Goal: Information Seeking & Learning: Learn about a topic

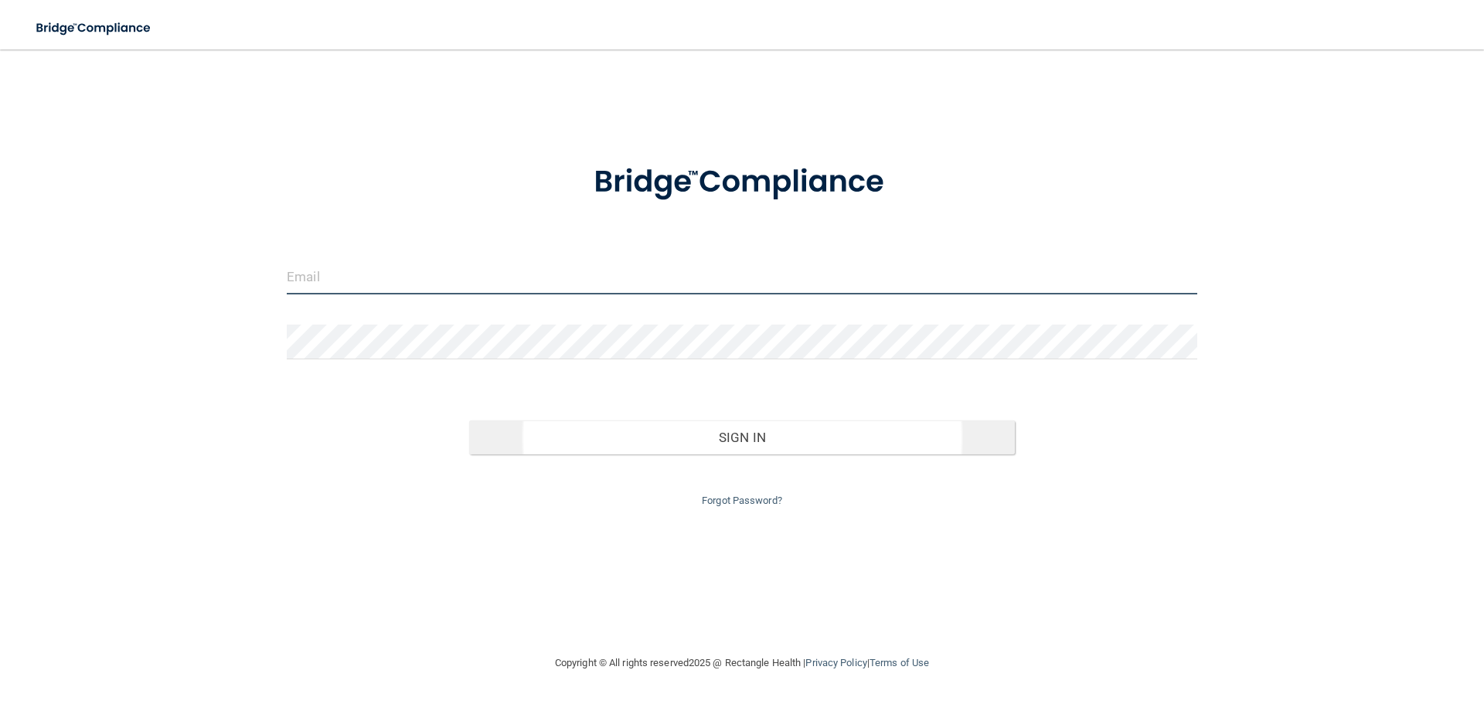
type input "[EMAIL_ADDRESS][DOMAIN_NAME]"
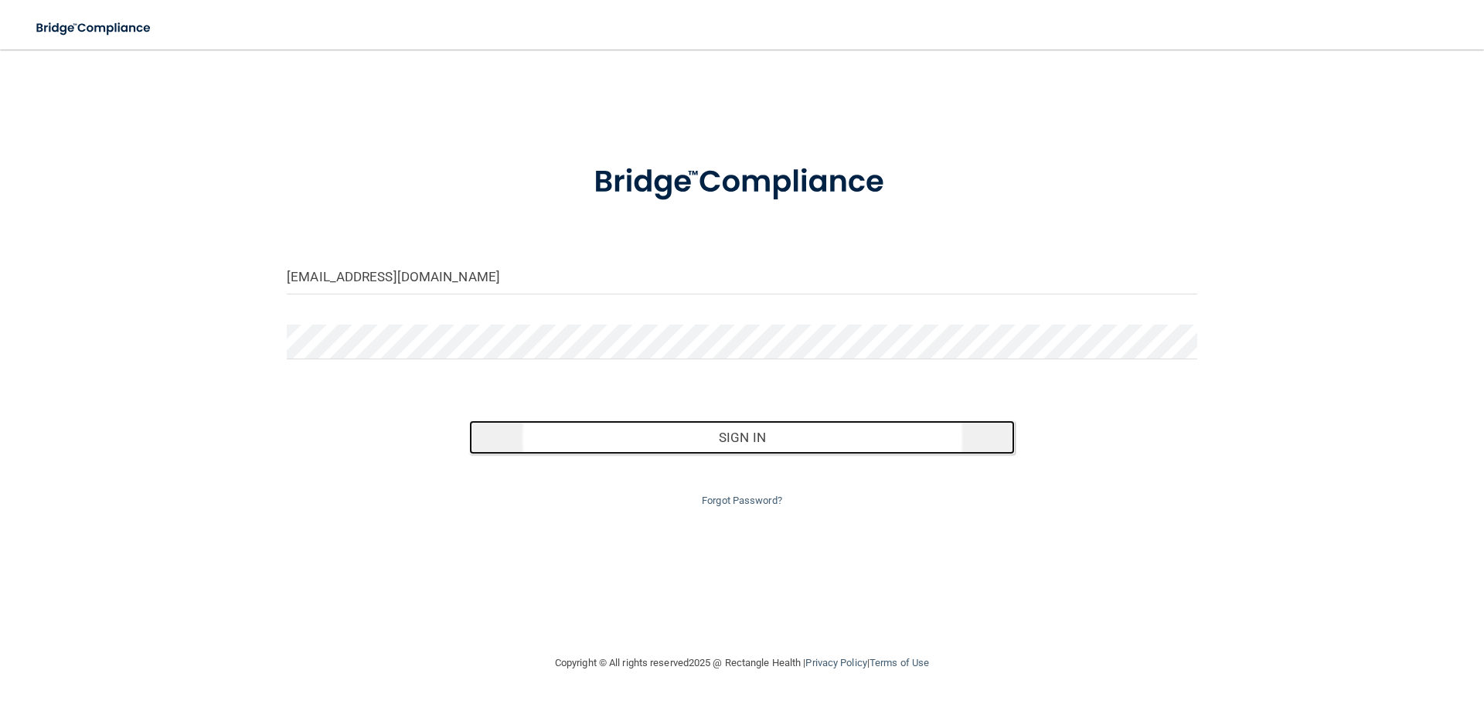
click at [663, 440] on button "Sign In" at bounding box center [742, 438] width 547 height 34
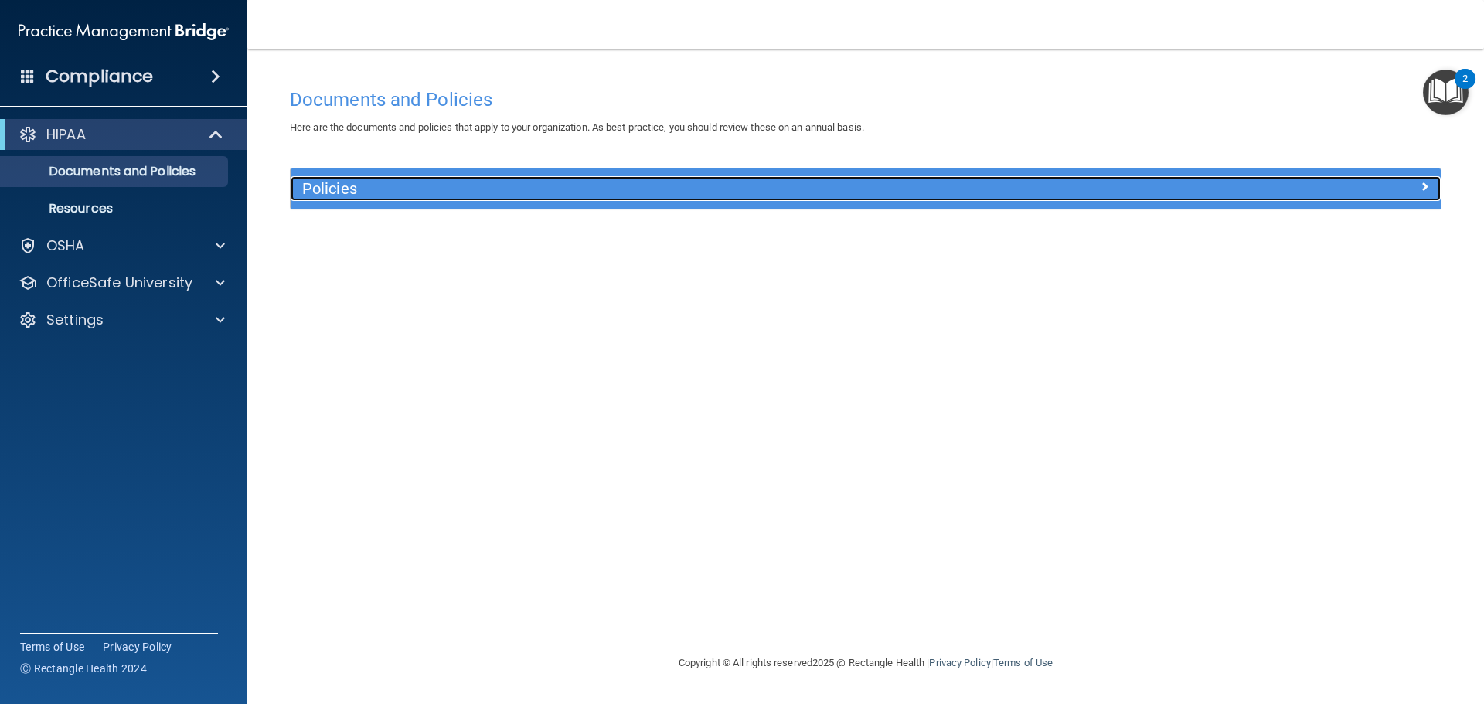
click at [1425, 189] on span at bounding box center [1424, 186] width 9 height 19
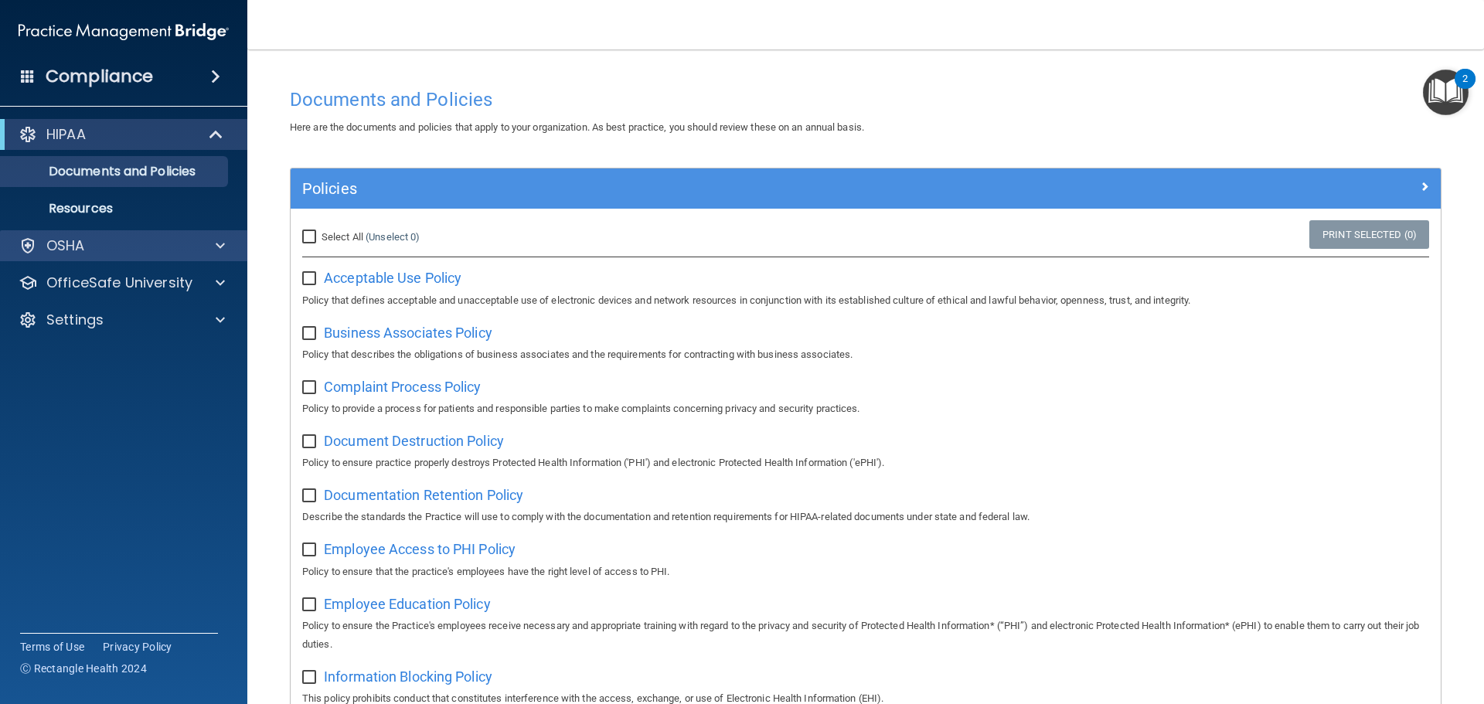
click at [100, 233] on div "OSHA" at bounding box center [124, 245] width 248 height 31
click at [305, 236] on input "Select All (Unselect 0) Unselect All" at bounding box center [311, 237] width 18 height 12
checkbox input "true"
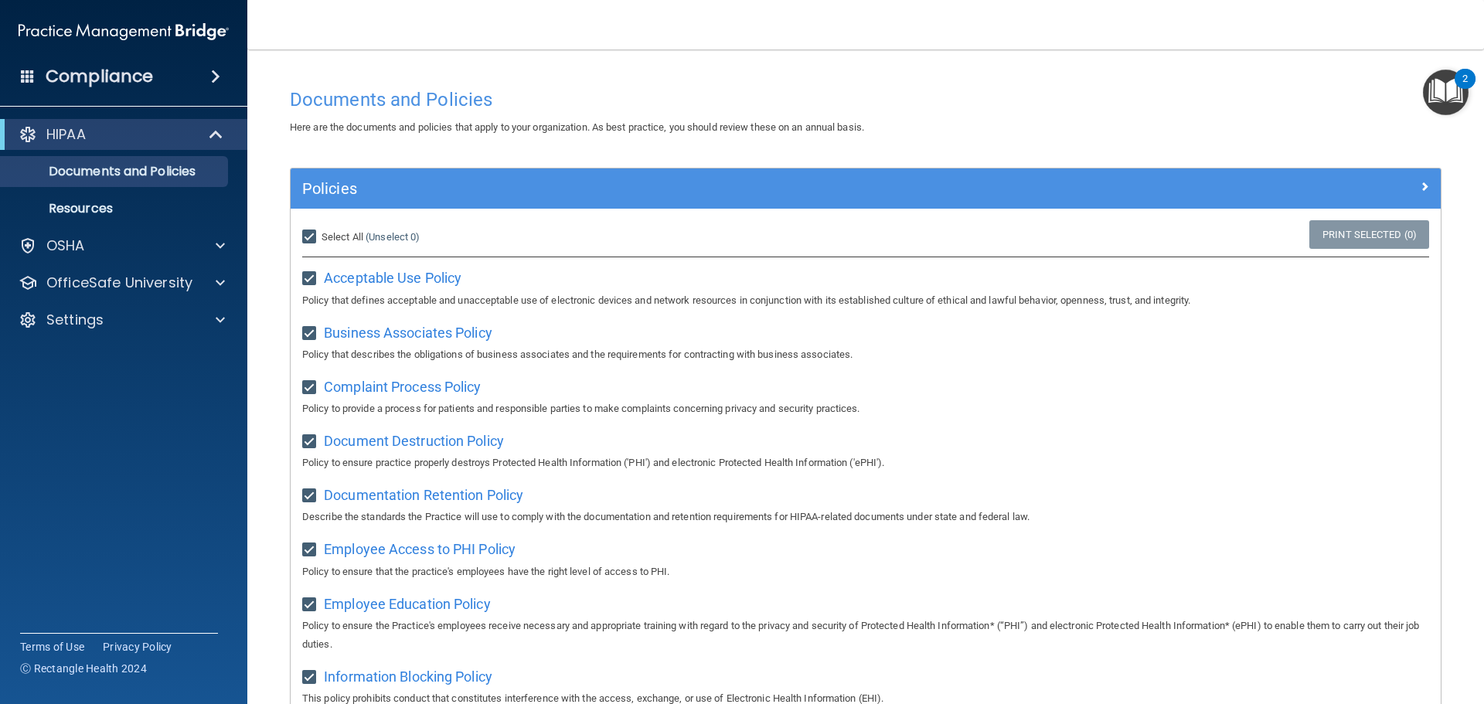
checkbox input "true"
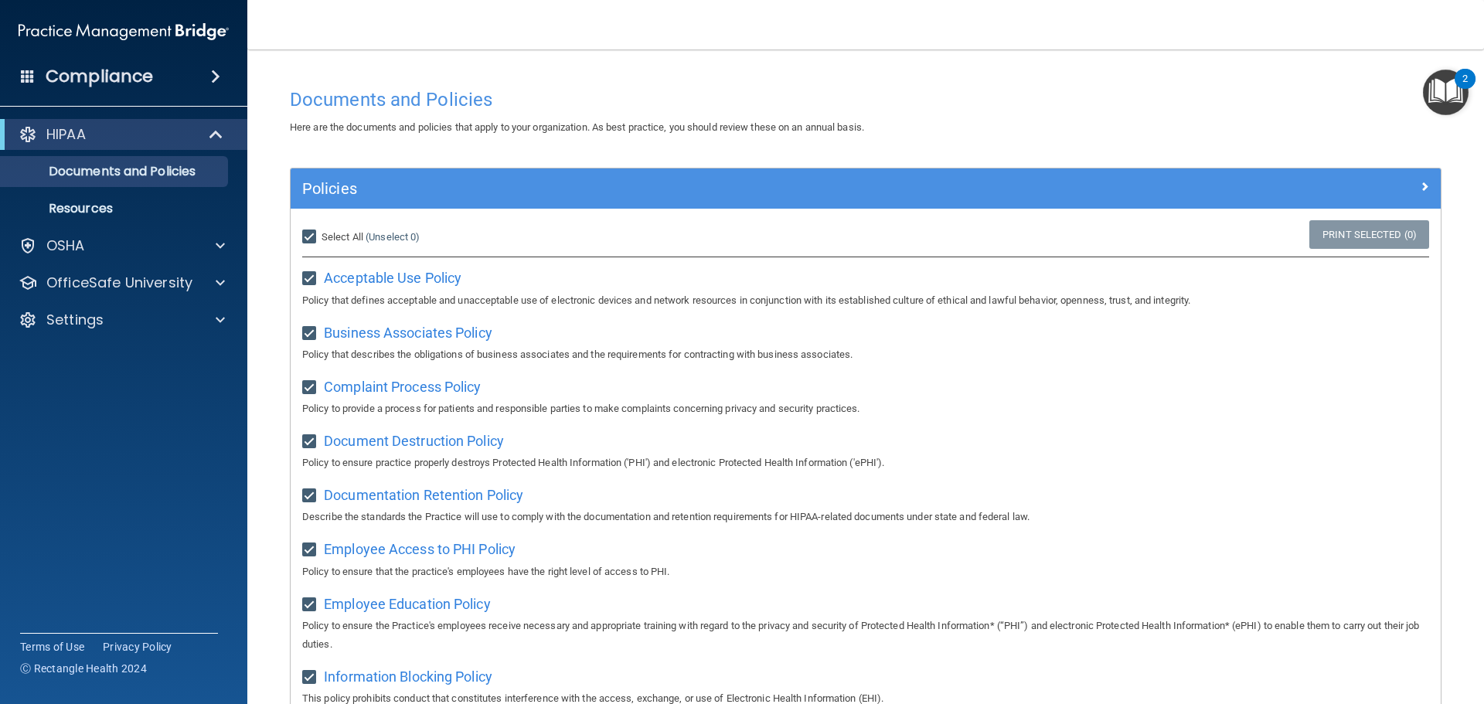
checkbox input "true"
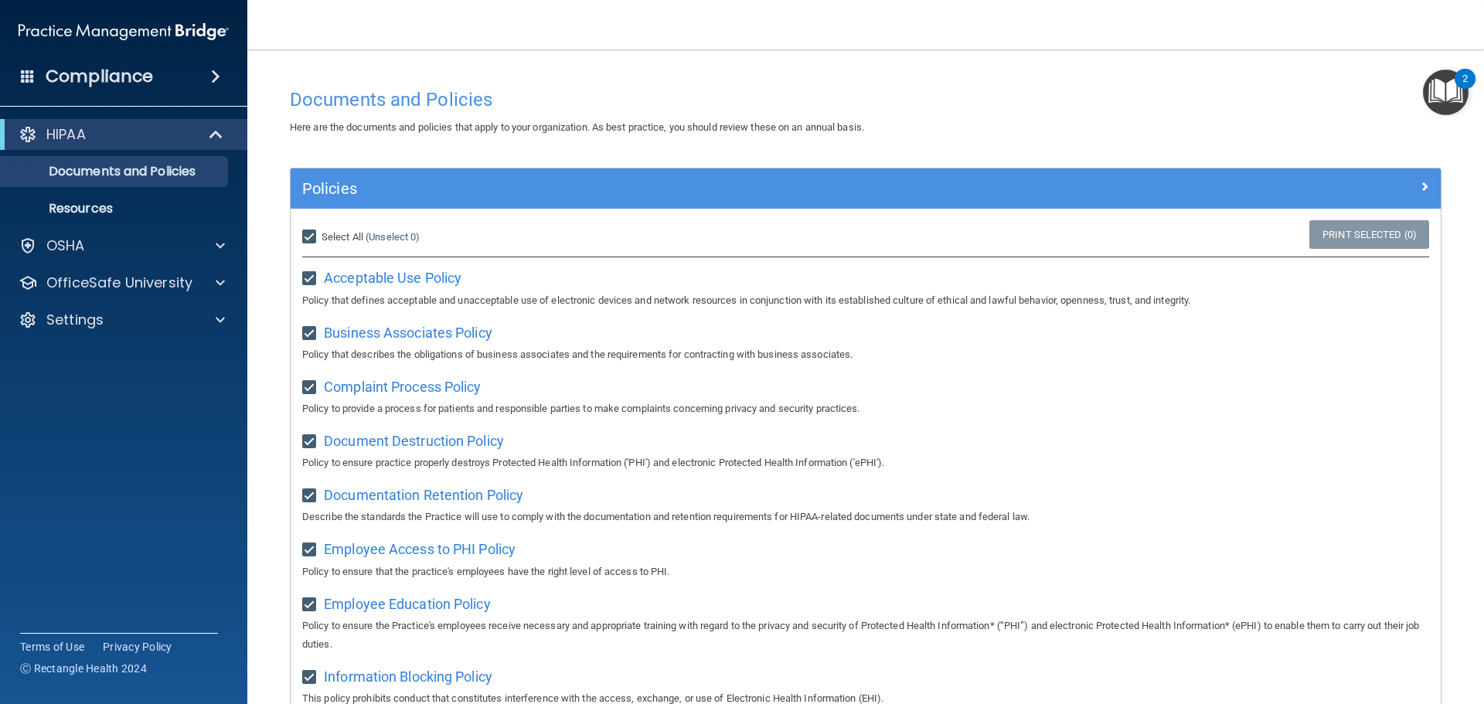
checkbox input "true"
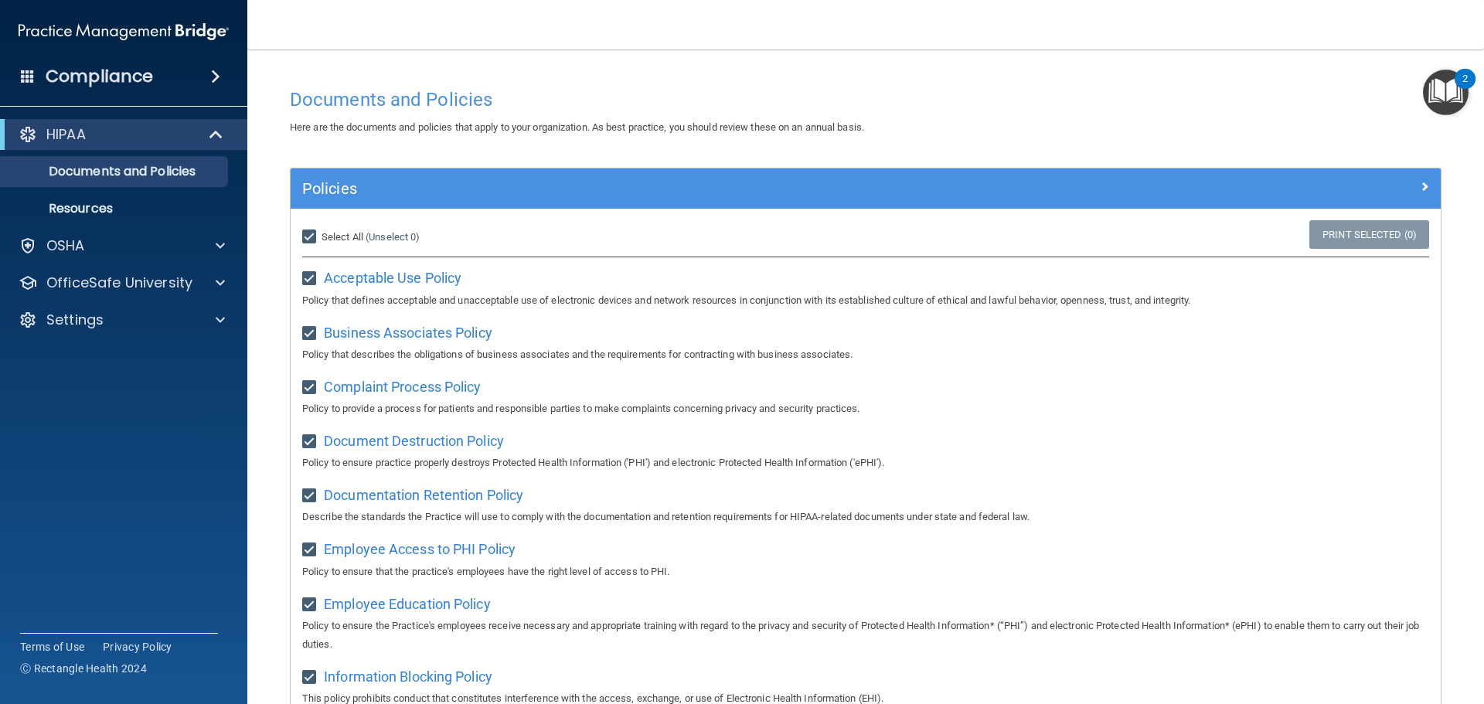
checkbox input "true"
click at [114, 74] on h4 "Compliance" at bounding box center [99, 77] width 107 height 22
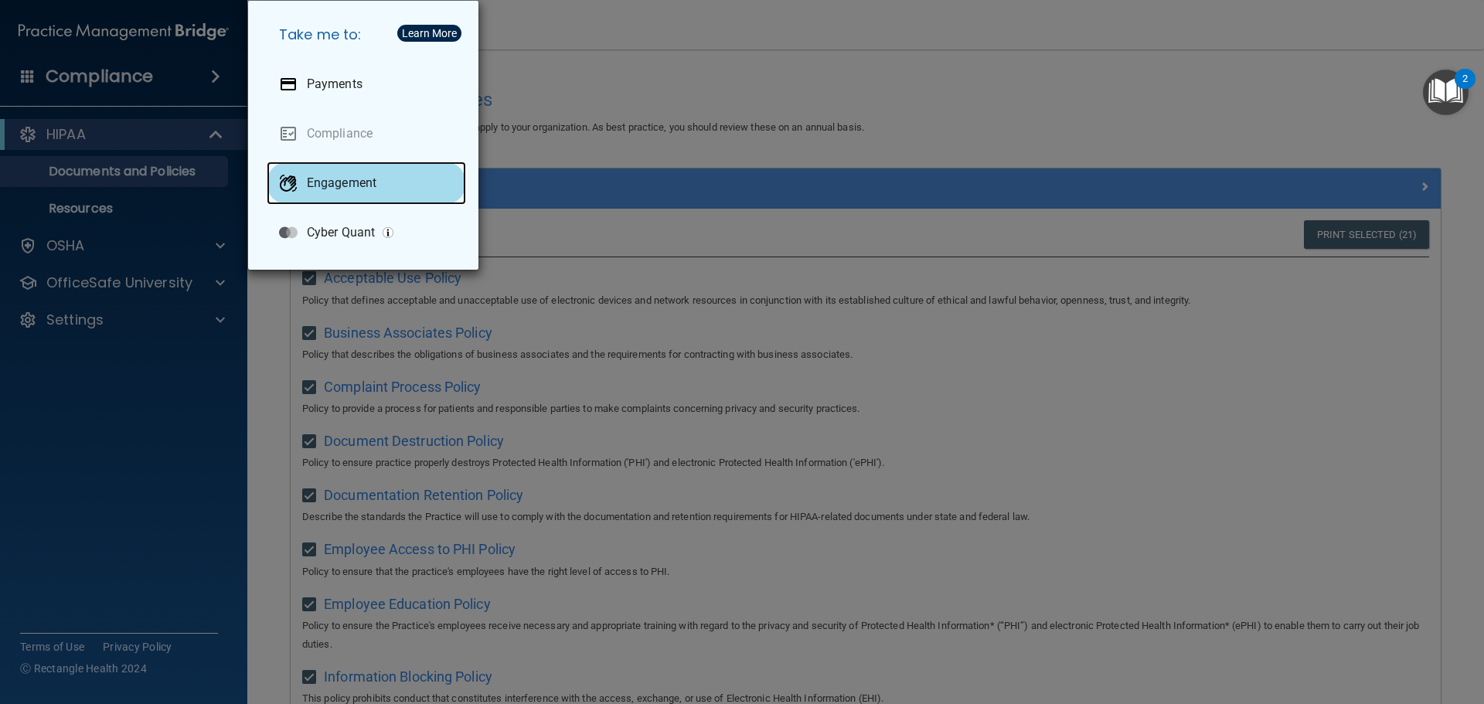
click at [331, 178] on p "Engagement" at bounding box center [342, 182] width 70 height 15
click at [196, 417] on div "Take me to: Payments Compliance Engagement Cyber Quant" at bounding box center [742, 352] width 1484 height 704
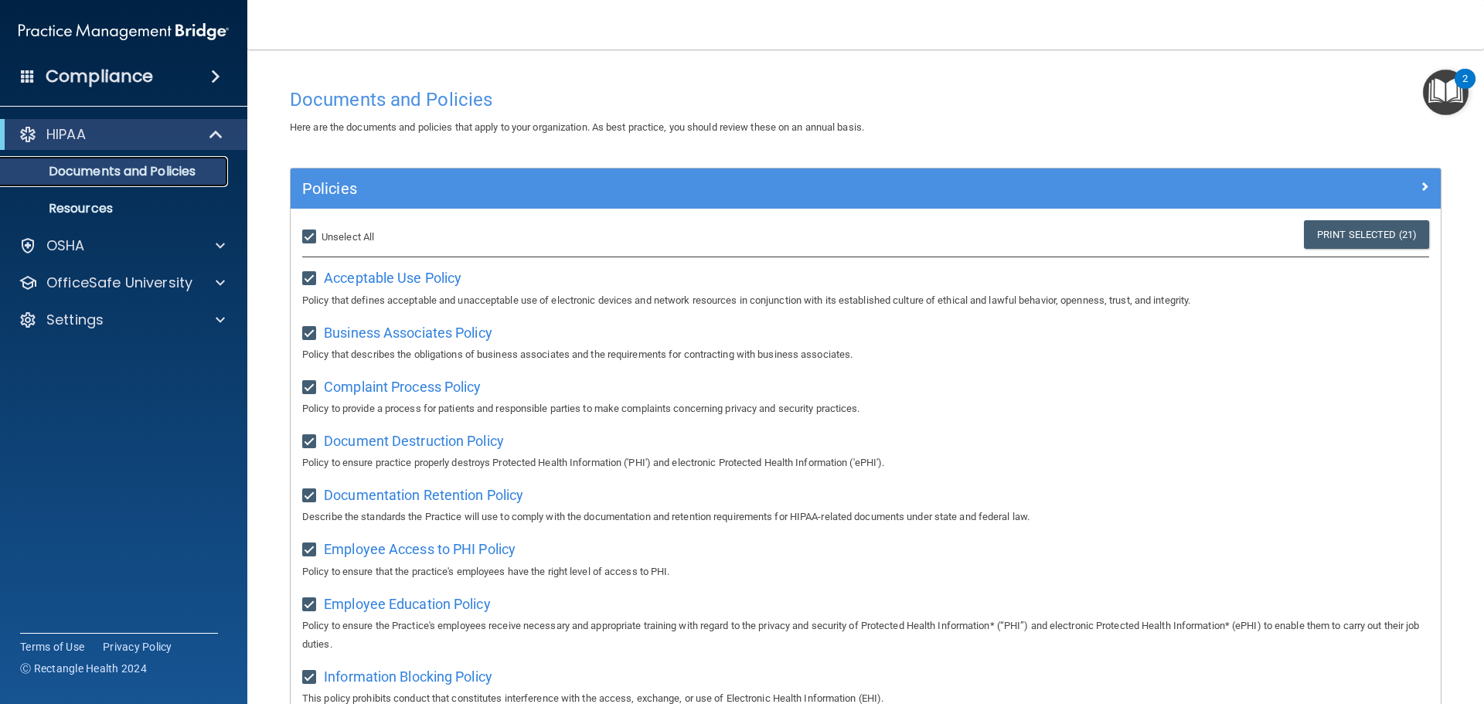
click at [132, 175] on p "Documents and Policies" at bounding box center [115, 171] width 211 height 15
click at [128, 131] on div "HIPAA" at bounding box center [102, 134] width 191 height 19
click at [73, 170] on p "OSHA" at bounding box center [65, 171] width 39 height 19
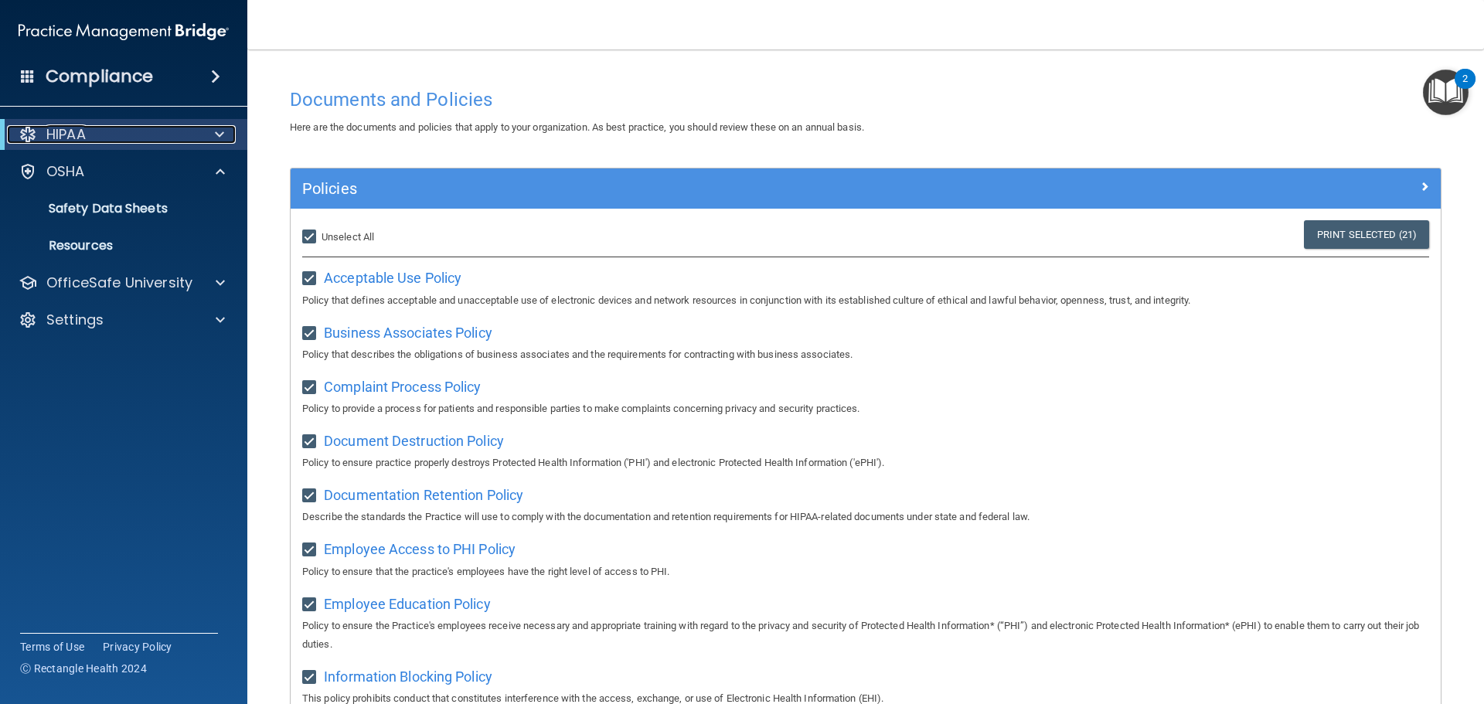
click at [76, 133] on p "HIPAA" at bounding box center [65, 134] width 39 height 19
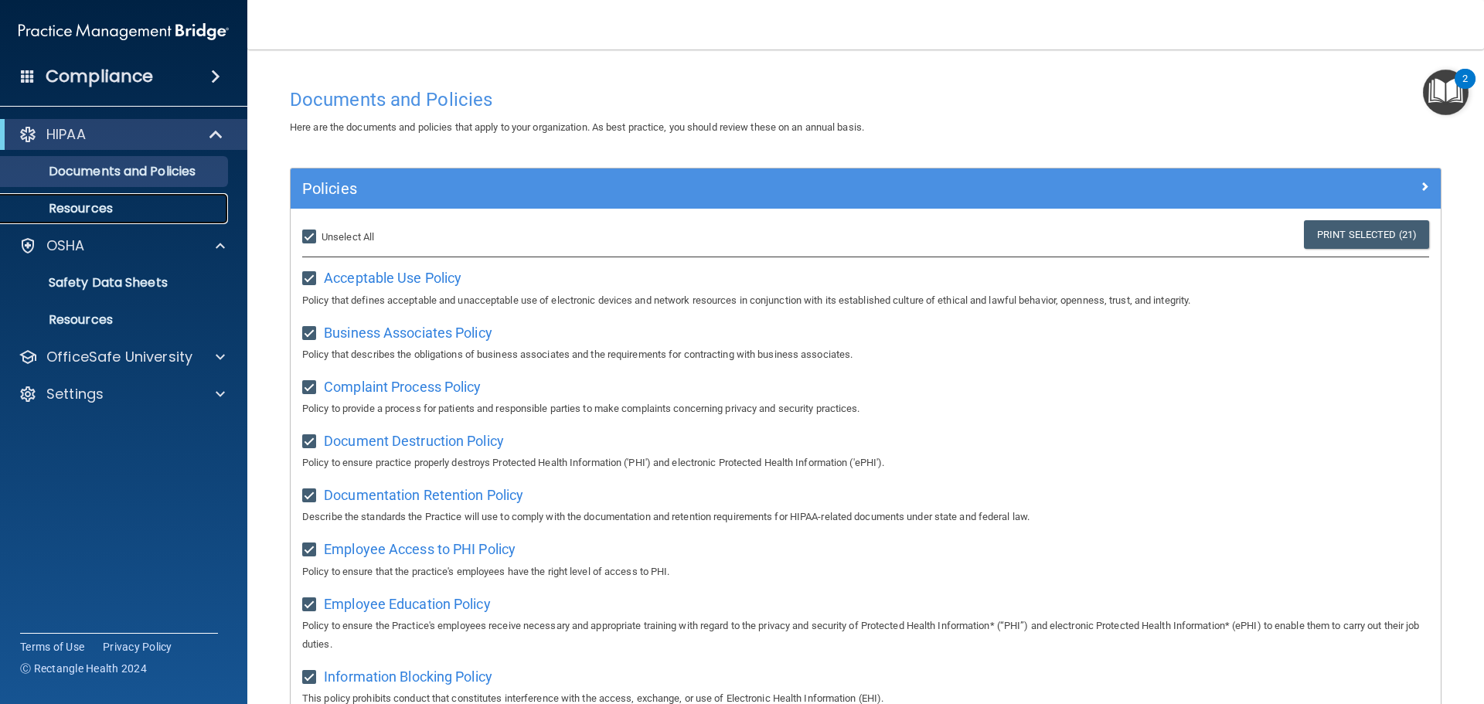
click at [94, 199] on link "Resources" at bounding box center [107, 208] width 244 height 31
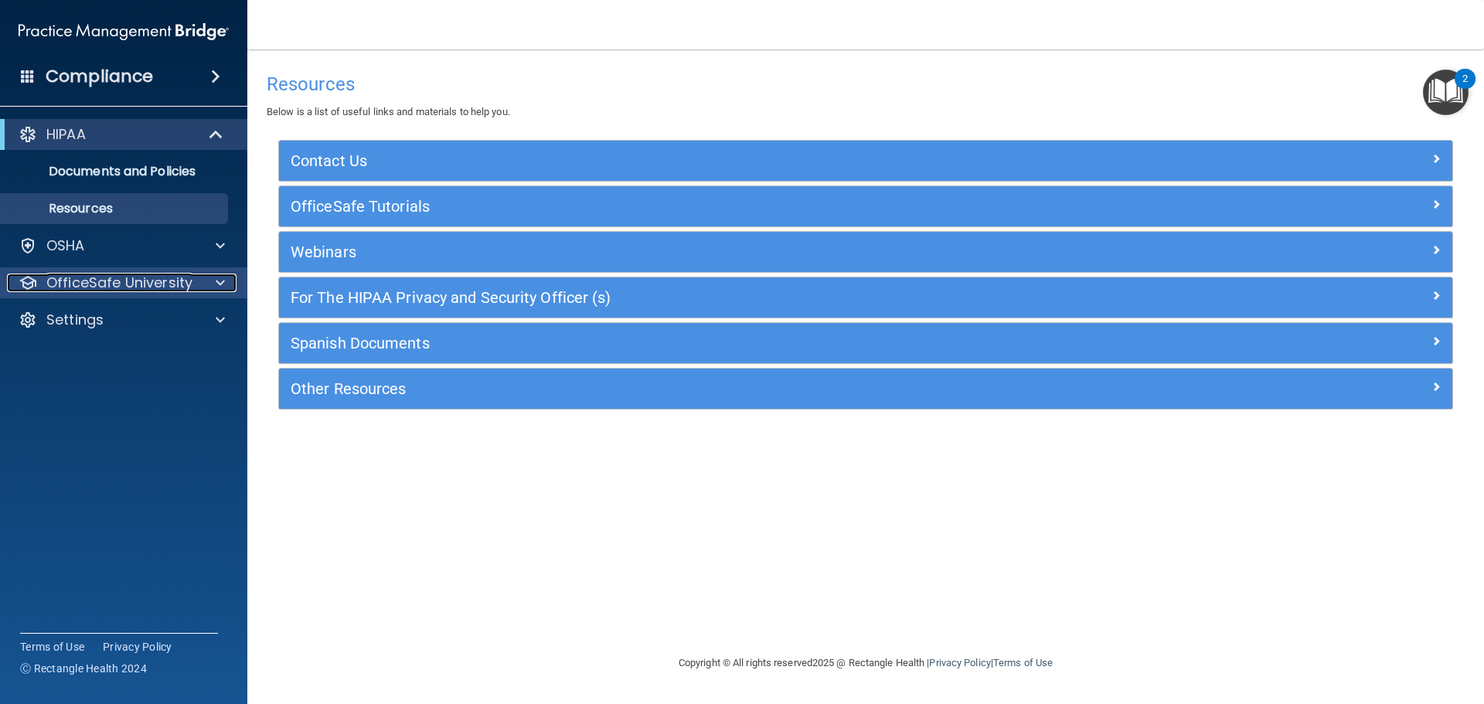
click at [110, 284] on p "OfficeSafe University" at bounding box center [119, 283] width 146 height 19
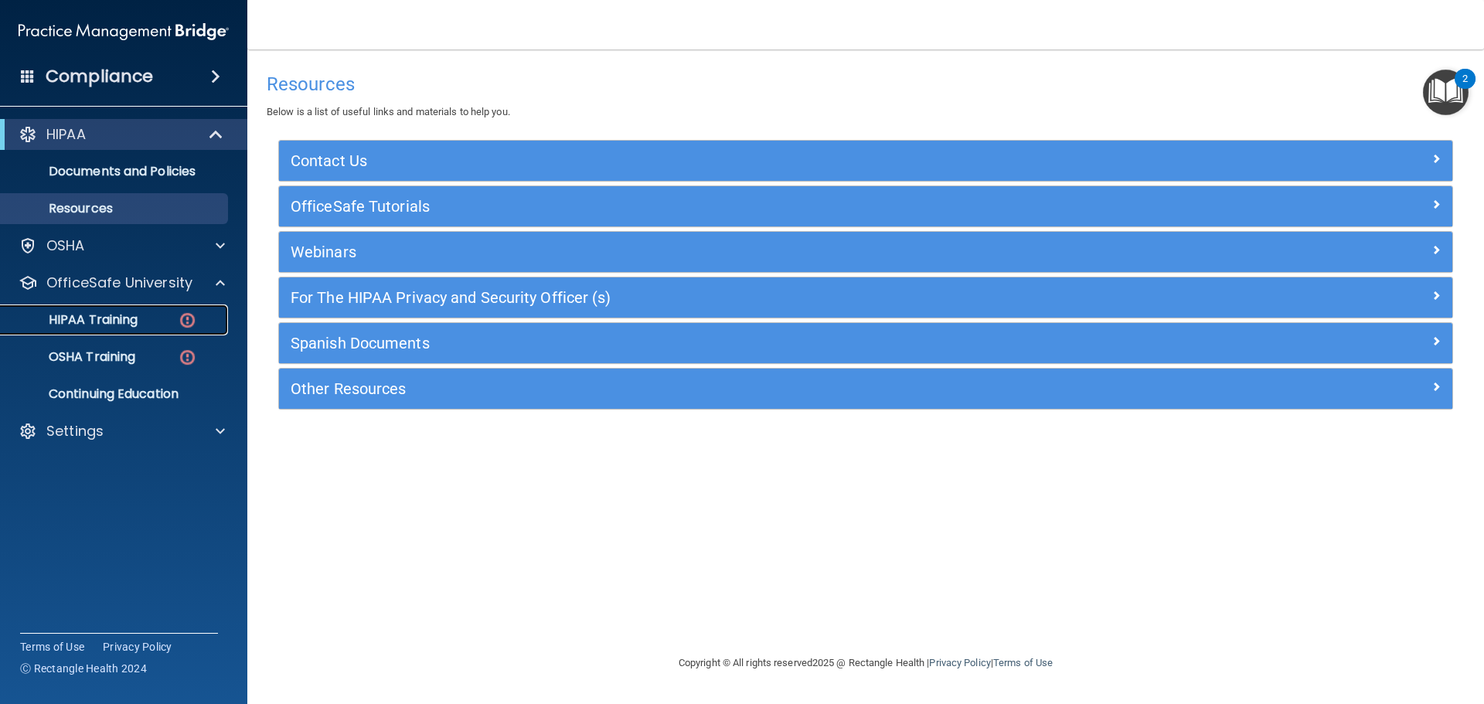
click at [100, 310] on link "HIPAA Training" at bounding box center [107, 320] width 244 height 31
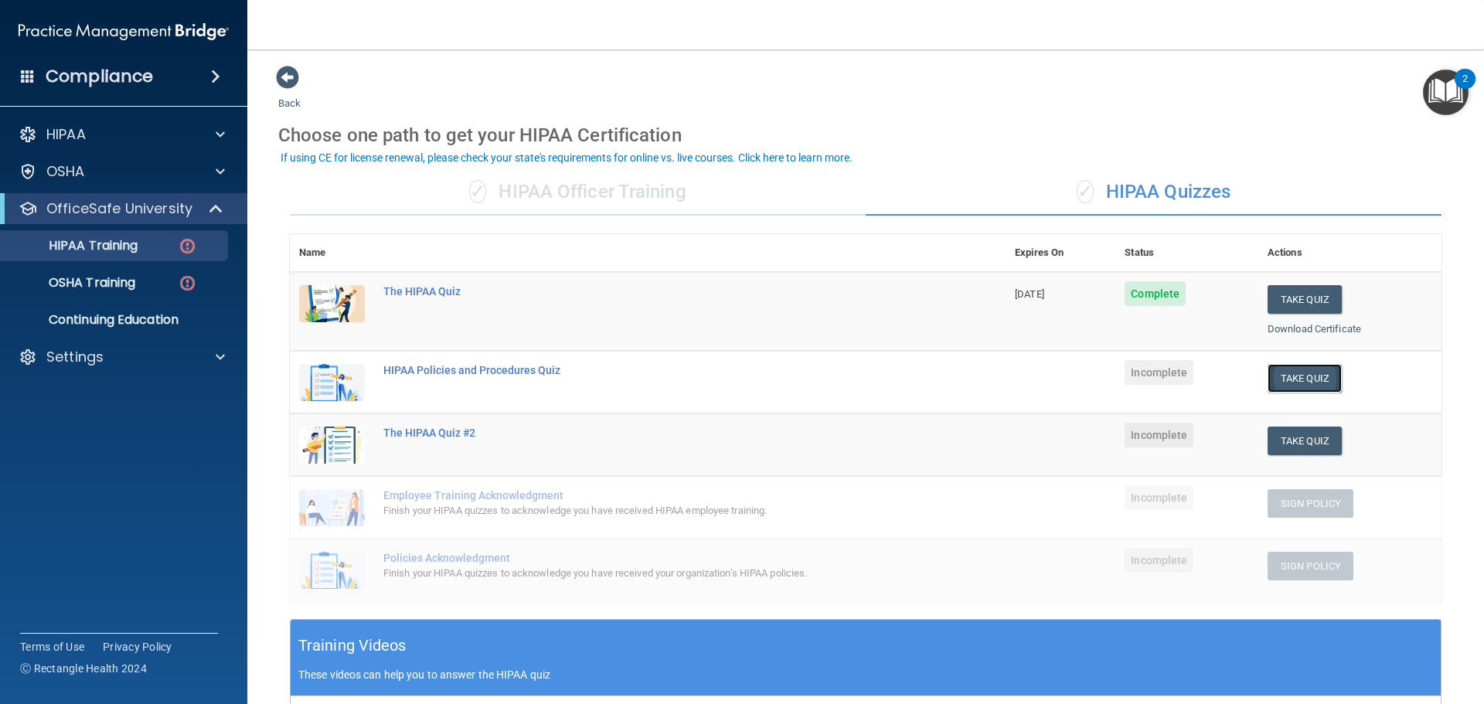
click at [1299, 375] on button "Take Quiz" at bounding box center [1305, 378] width 74 height 29
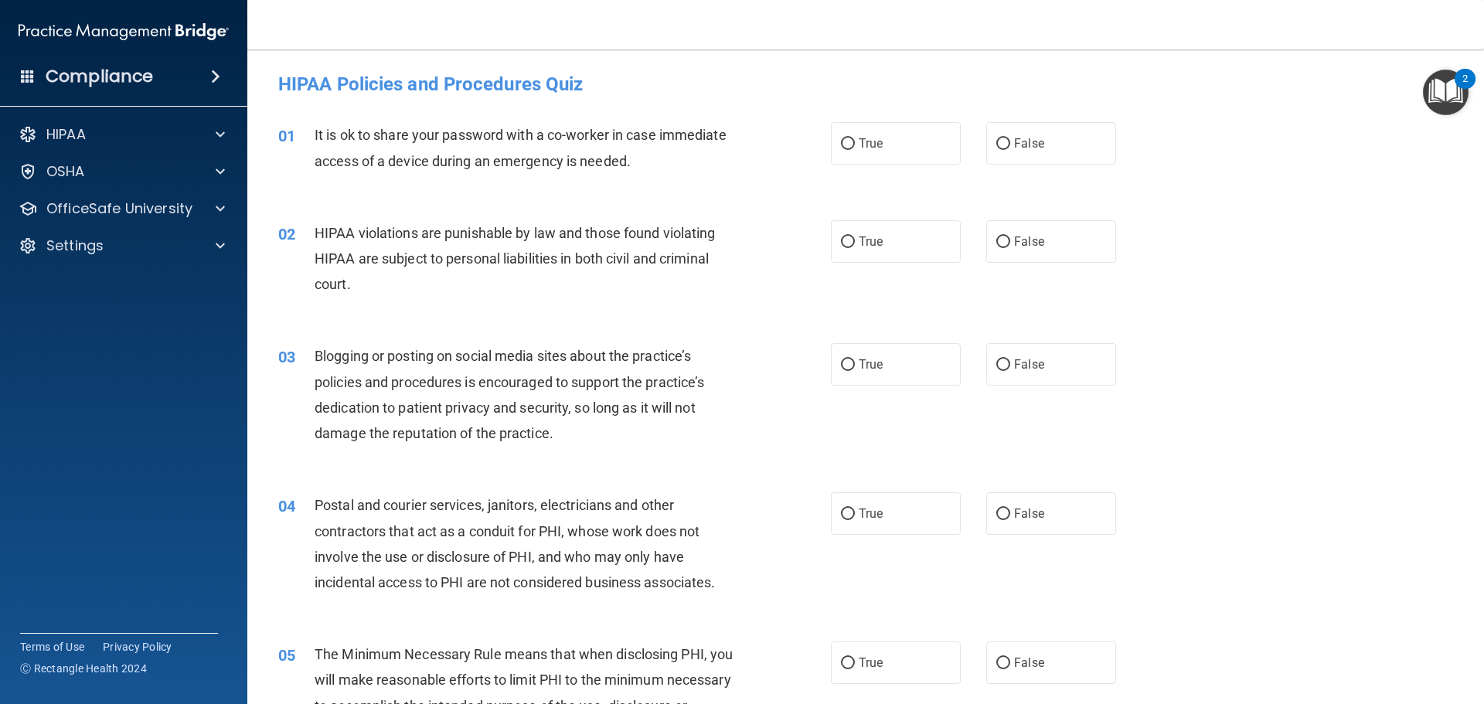
click at [448, 158] on span "It is ok to share your password with a co-worker in case immediate access of a …" at bounding box center [521, 148] width 412 height 42
click at [595, 187] on div "01 It is ok to share your password with a co-worker in case immediate access of…" at bounding box center [866, 151] width 1198 height 97
click at [1037, 131] on label "False" at bounding box center [1051, 143] width 130 height 43
click at [1010, 138] on input "False" at bounding box center [1003, 144] width 14 height 12
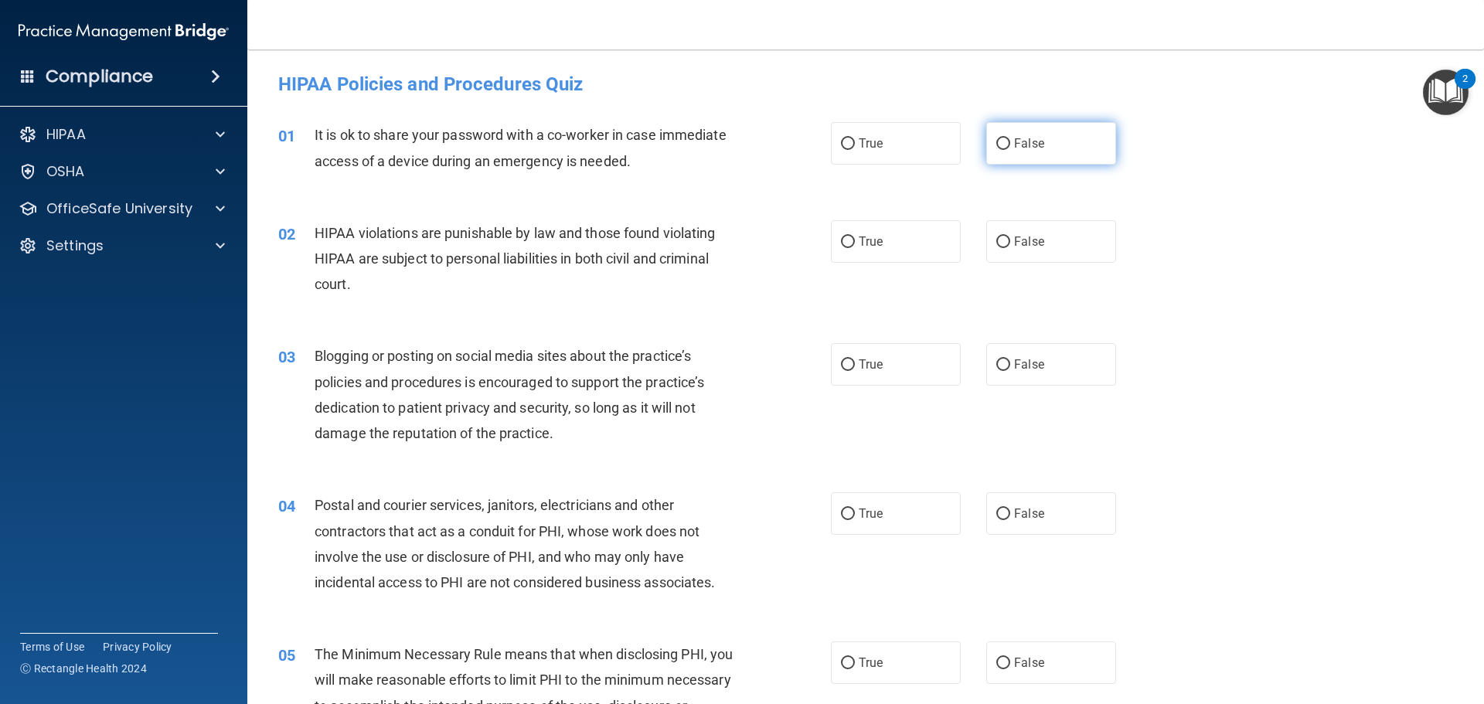
radio input "true"
click at [863, 242] on span "True" at bounding box center [871, 241] width 24 height 15
click at [855, 242] on input "True" at bounding box center [848, 243] width 14 height 12
radio input "true"
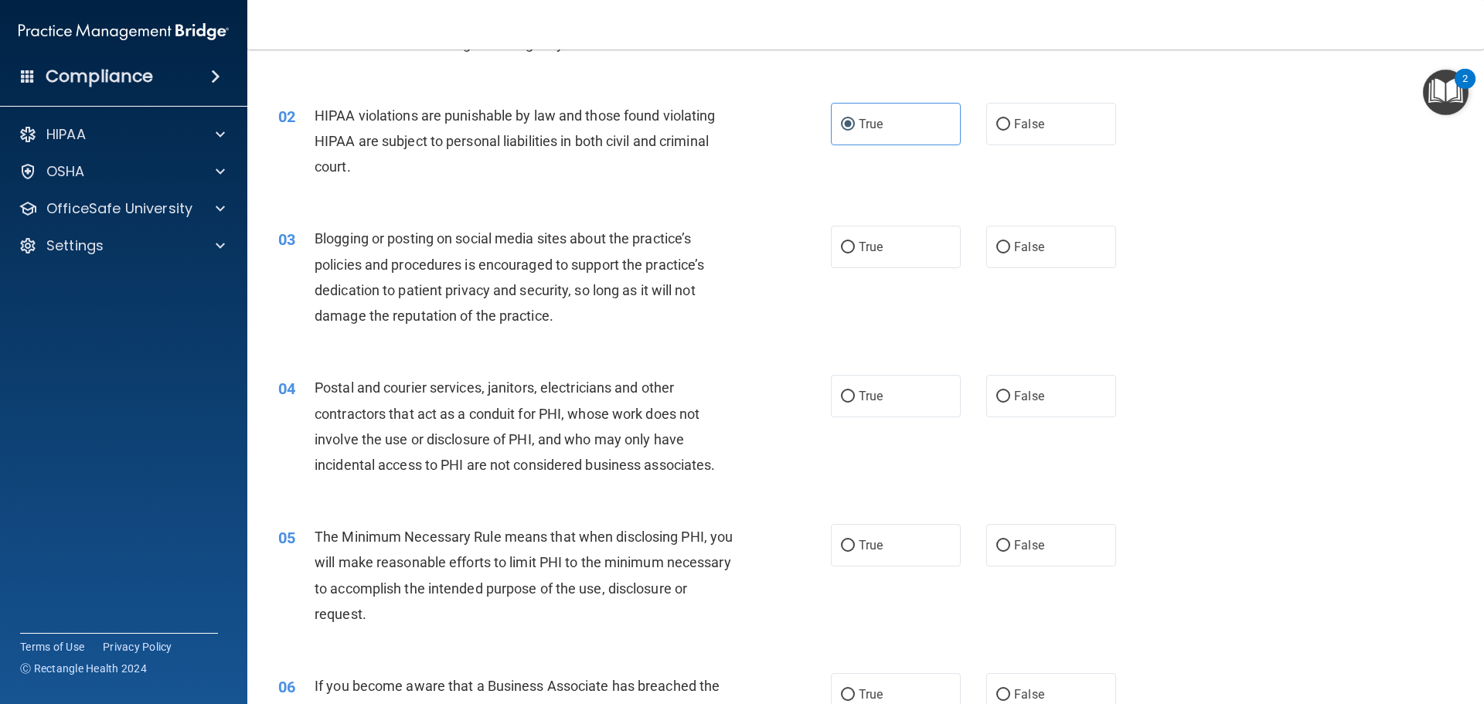
scroll to position [155, 0]
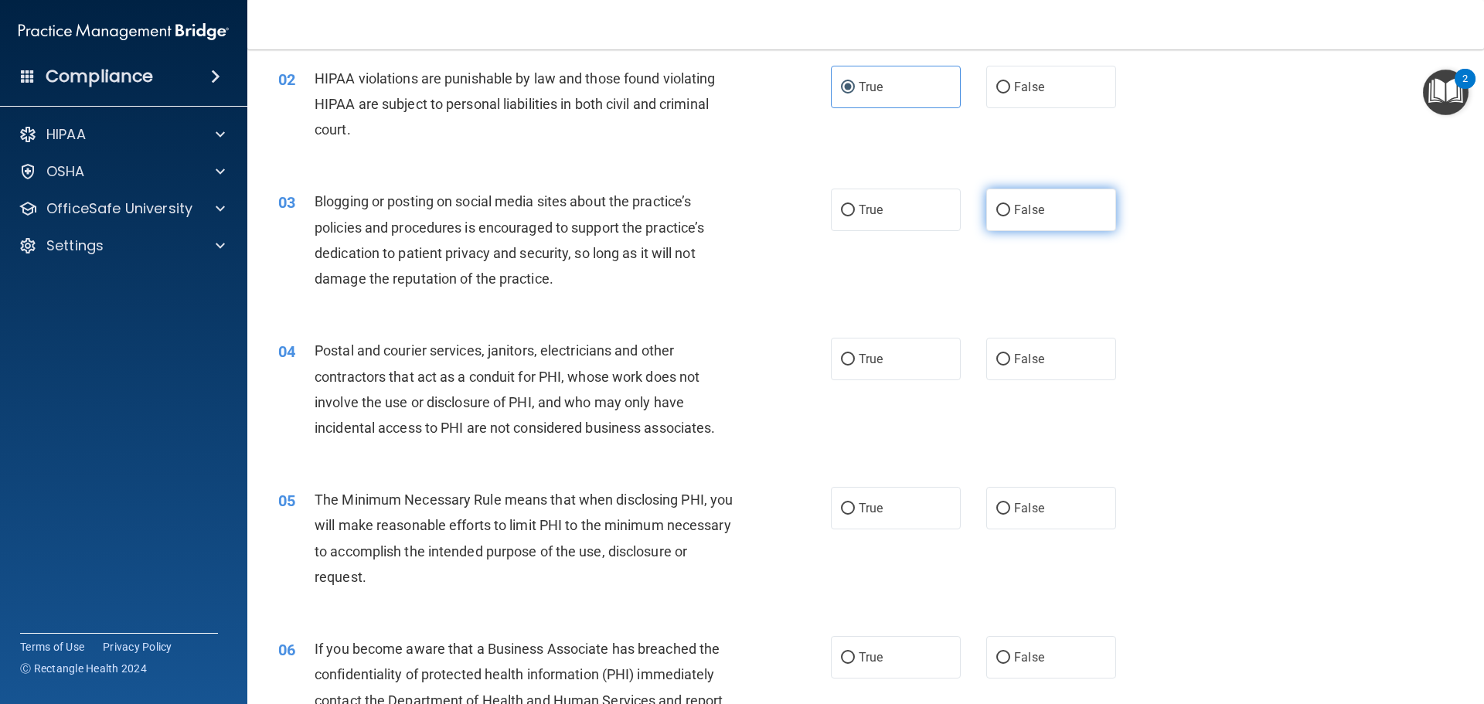
click at [1078, 207] on label "False" at bounding box center [1051, 210] width 130 height 43
click at [1010, 207] on input "False" at bounding box center [1003, 211] width 14 height 12
radio input "true"
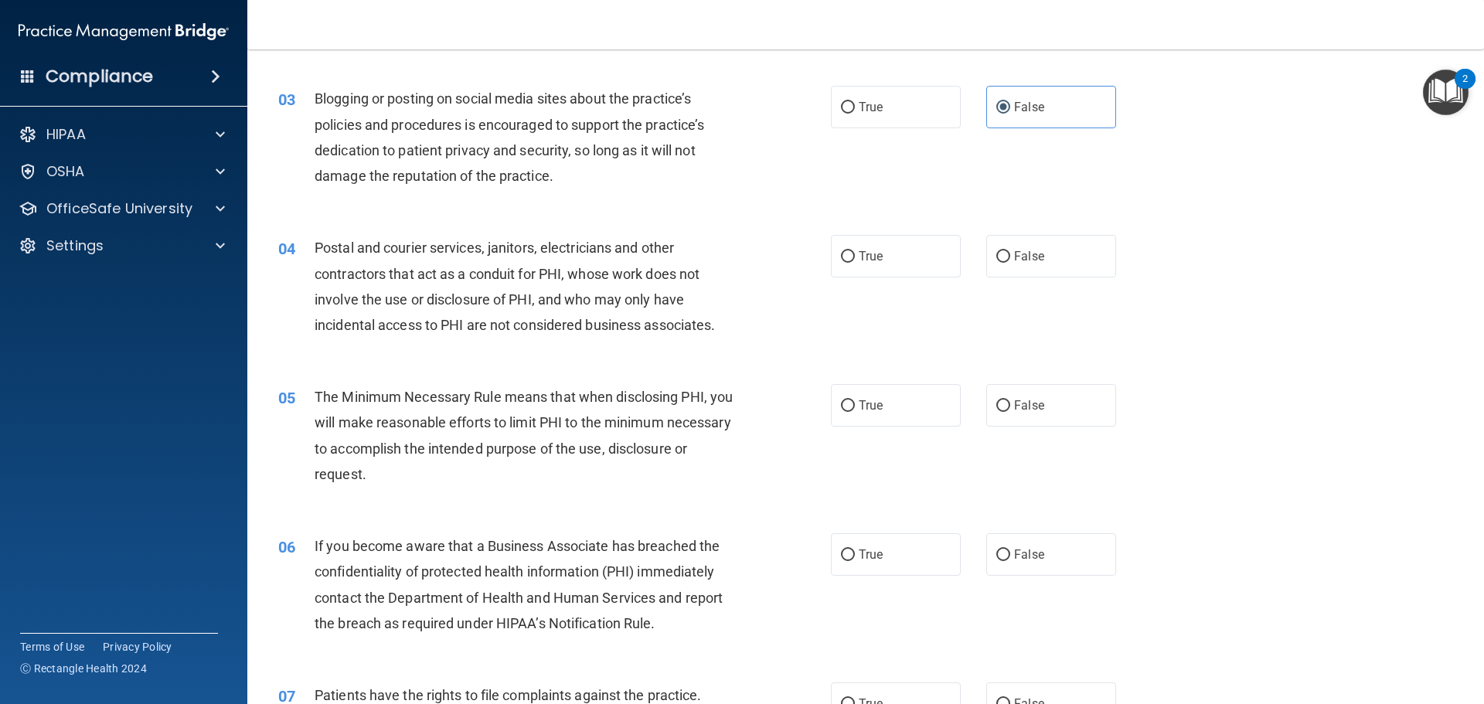
scroll to position [309, 0]
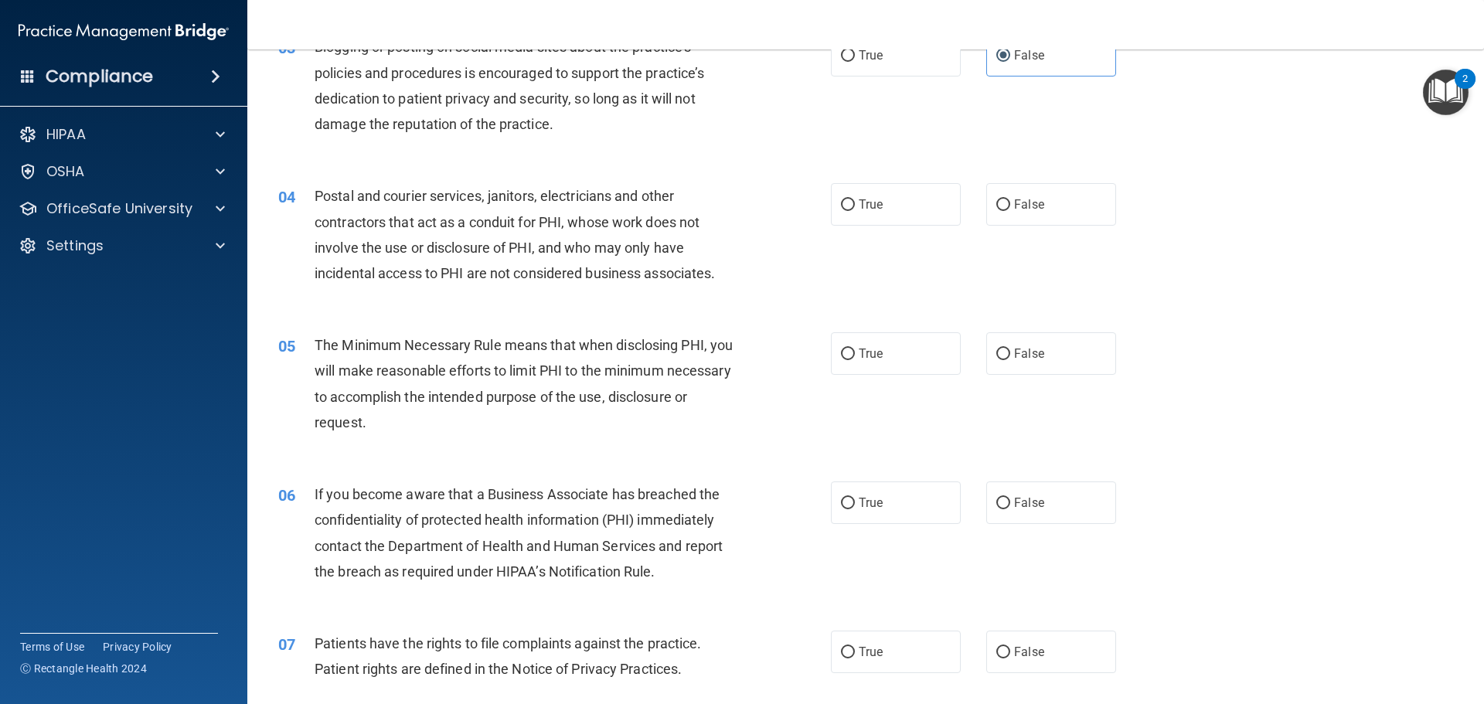
click at [550, 216] on span "Postal and courier services, janitors, electricians and other contractors that …" at bounding box center [515, 235] width 400 height 94
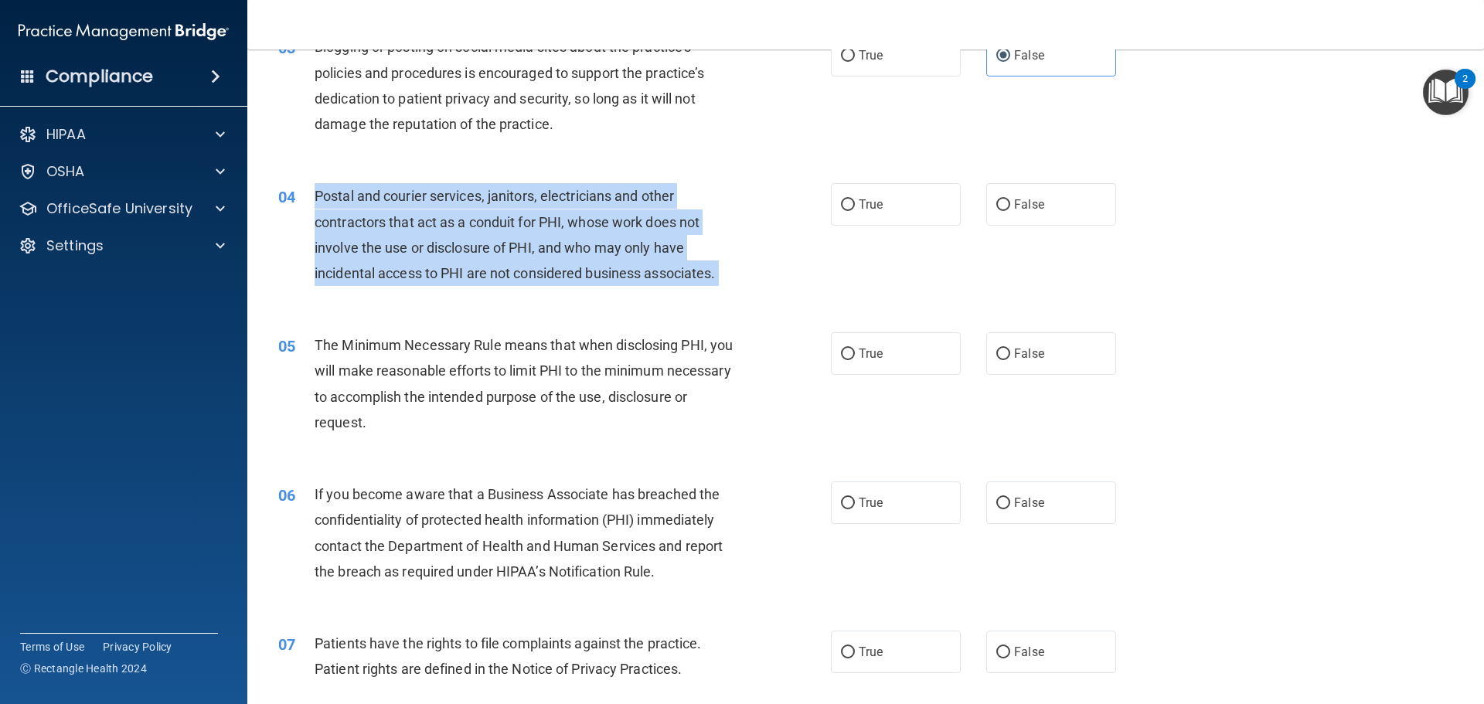
click at [550, 216] on span "Postal and courier services, janitors, electricians and other contractors that …" at bounding box center [515, 235] width 400 height 94
copy ng-form "Postal and courier services, janitors, electricians and other contractors that …"
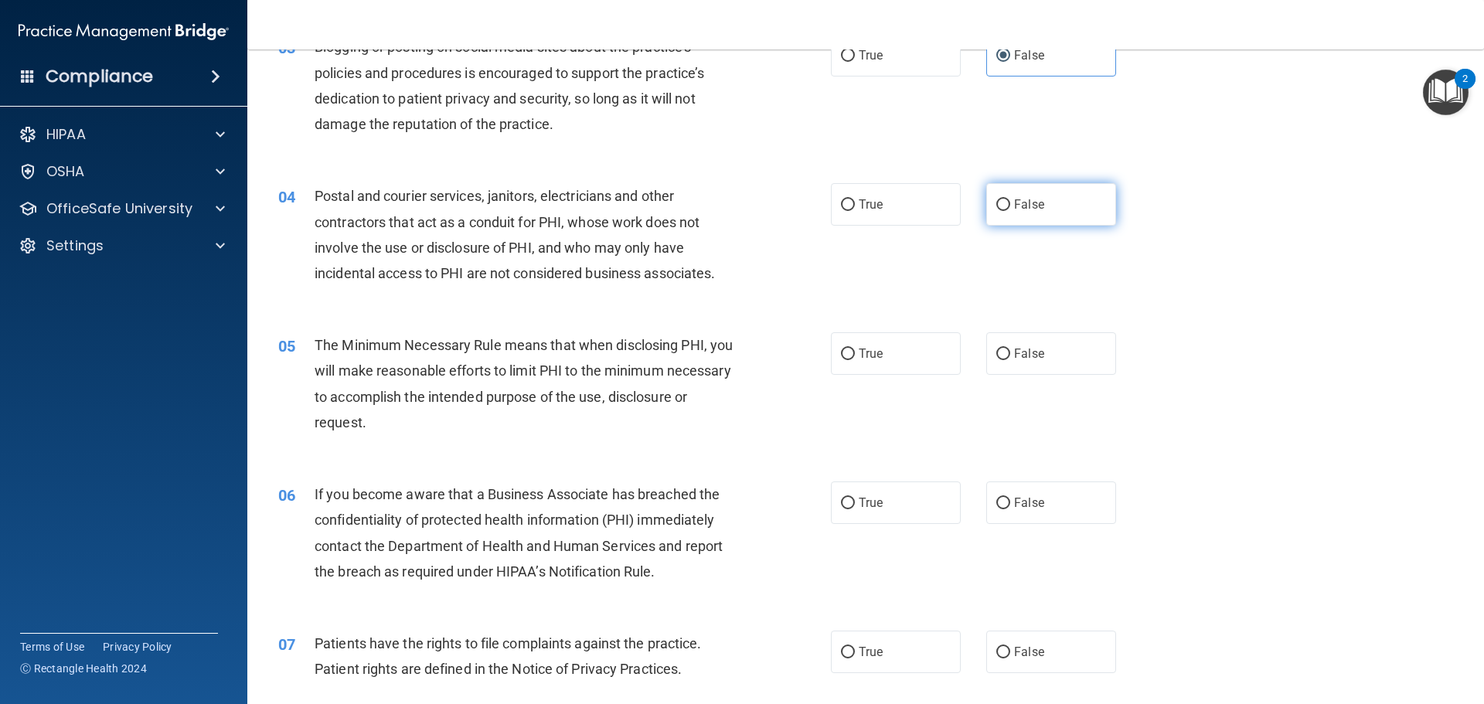
click at [1027, 204] on span "False" at bounding box center [1029, 204] width 30 height 15
click at [1010, 204] on input "False" at bounding box center [1003, 205] width 14 height 12
radio input "true"
click at [463, 376] on span "The Minimum Necessary Rule means that when disclosing PHI, you will make reason…" at bounding box center [524, 384] width 418 height 94
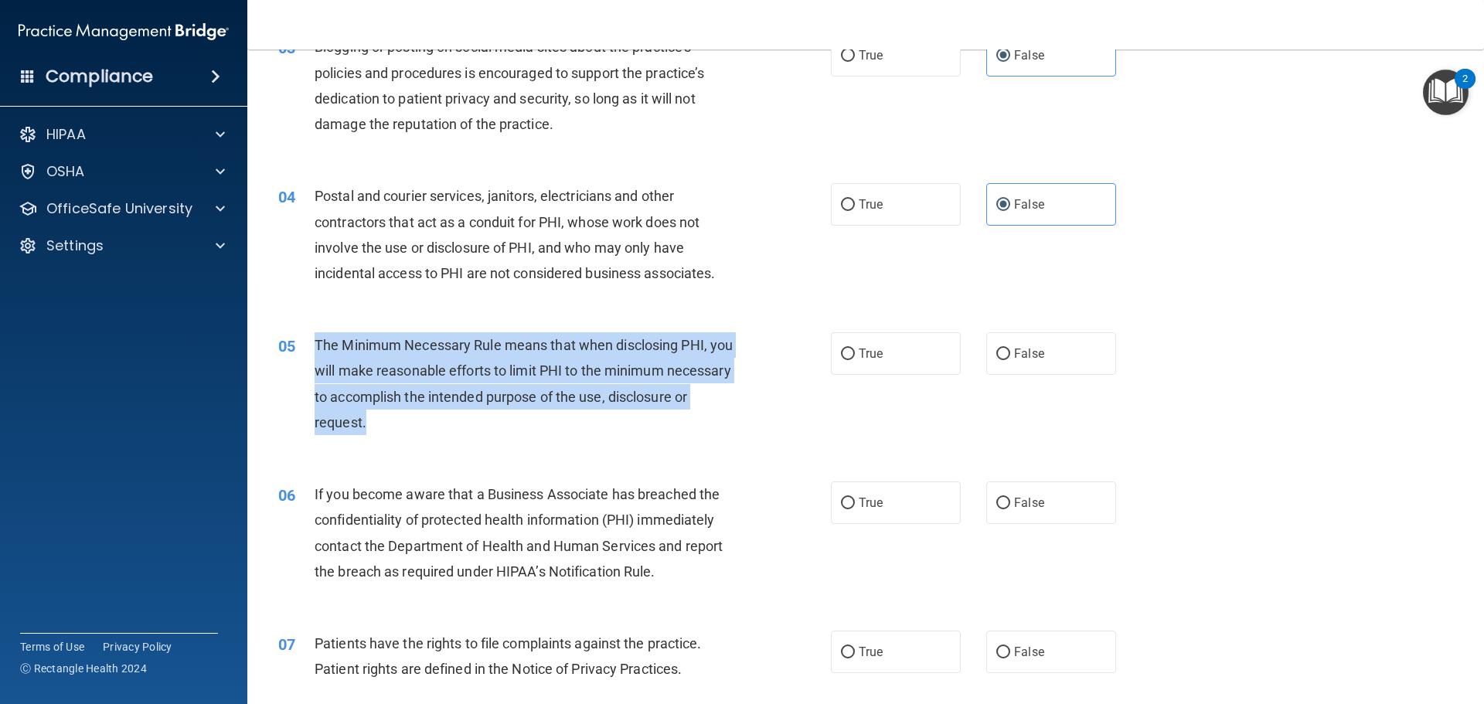
drag, startPoint x: 461, startPoint y: 430, endPoint x: 312, endPoint y: 341, distance: 173.7
click at [312, 341] on div "05 The Minimum Necessary Rule means that when disclosing PHI, you will make rea…" at bounding box center [554, 387] width 599 height 111
copy div "The Minimum Necessary Rule means that when disclosing PHI, you will make reason…"
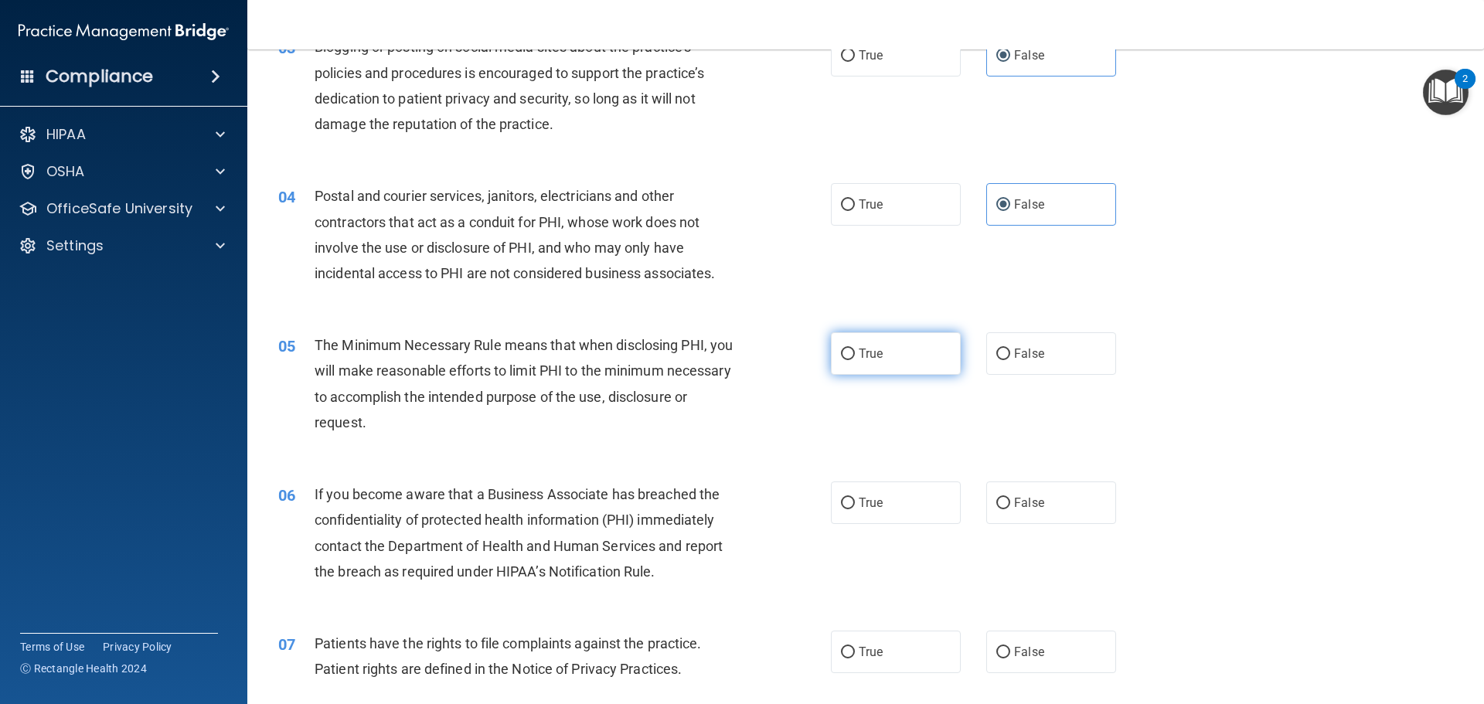
click at [882, 348] on label "True" at bounding box center [896, 353] width 130 height 43
click at [855, 349] on input "True" at bounding box center [848, 355] width 14 height 12
radio input "true"
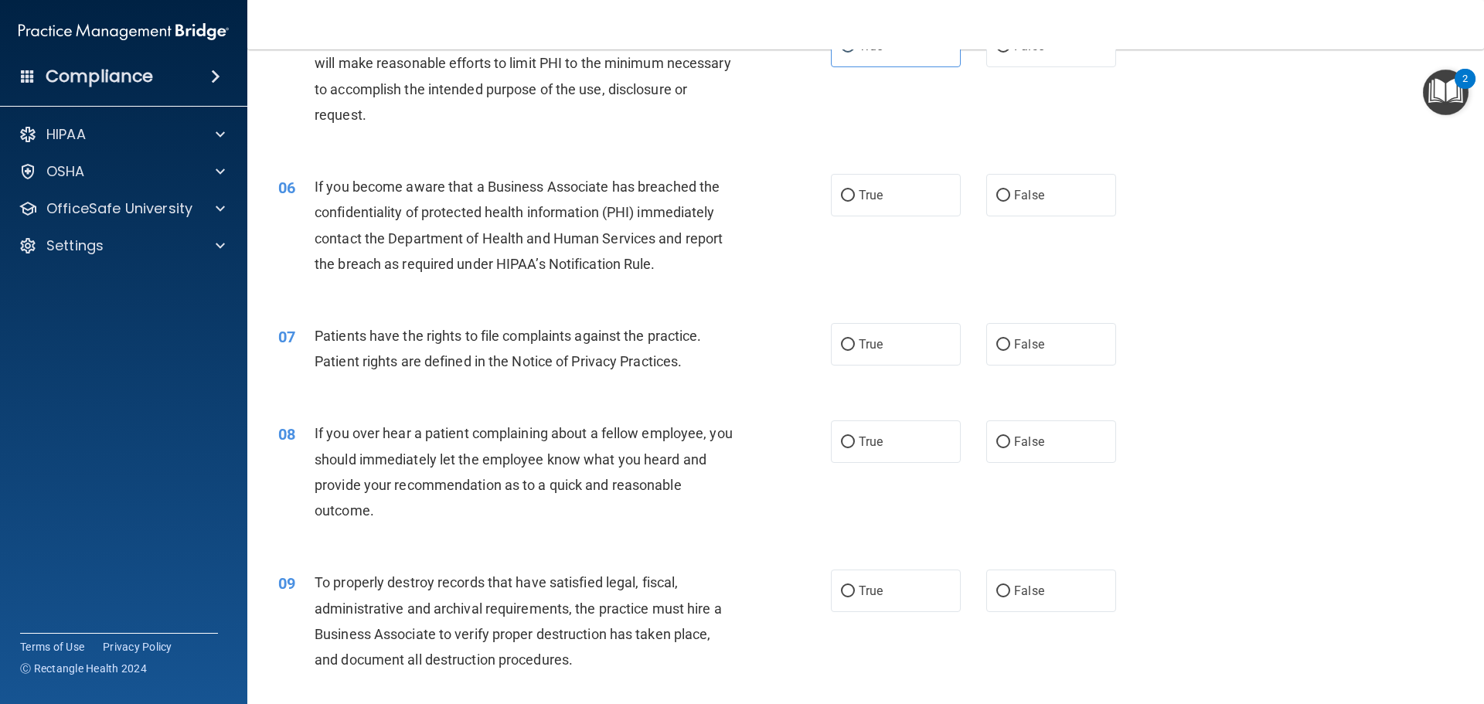
scroll to position [618, 0]
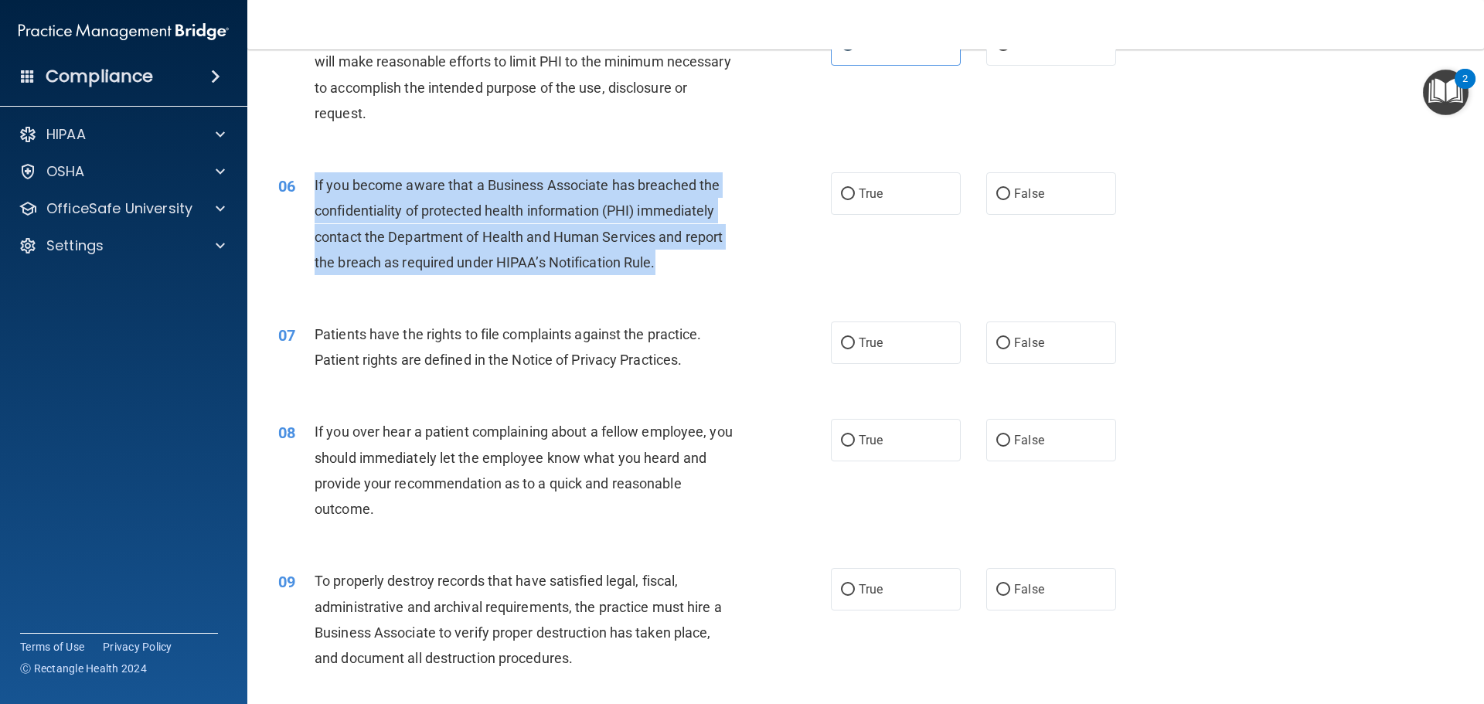
drag, startPoint x: 673, startPoint y: 269, endPoint x: 293, endPoint y: 204, distance: 385.8
click at [293, 204] on div "06 If you become aware that a Business Associate has breached the confidentiali…" at bounding box center [554, 227] width 599 height 111
copy div "If you become aware that a Business Associate has breached the confidentiality …"
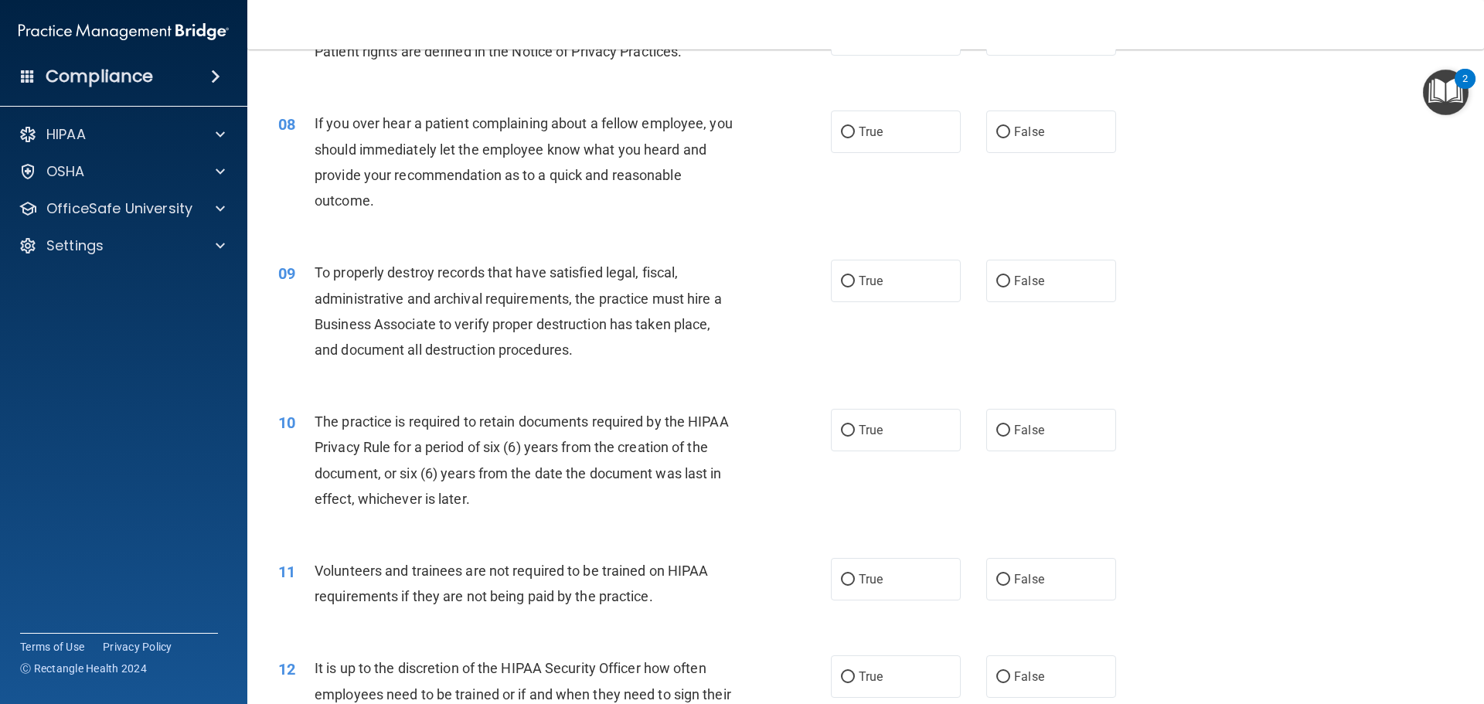
scroll to position [928, 0]
click at [452, 290] on span "To properly destroy records that have satisfied legal, fiscal, administrative a…" at bounding box center [518, 311] width 407 height 94
click at [1034, 124] on span "False" at bounding box center [1029, 131] width 30 height 15
click at [1010, 126] on input "False" at bounding box center [1003, 132] width 14 height 12
radio input "true"
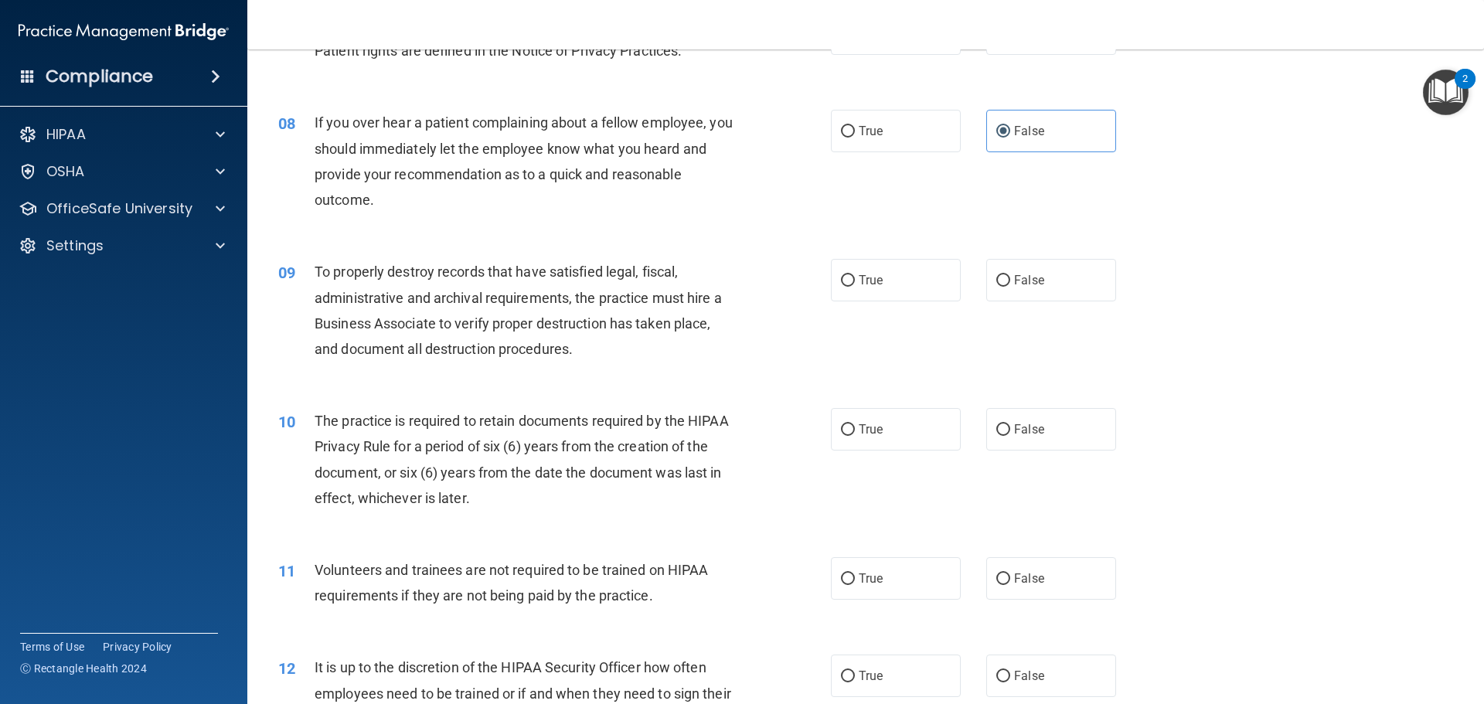
drag, startPoint x: 887, startPoint y: 236, endPoint x: 857, endPoint y: 212, distance: 38.5
click at [857, 212] on div "08 If you over hear a patient complaining about a fellow employee, you should i…" at bounding box center [866, 164] width 1198 height 149
